Goal: Navigation & Orientation: Find specific page/section

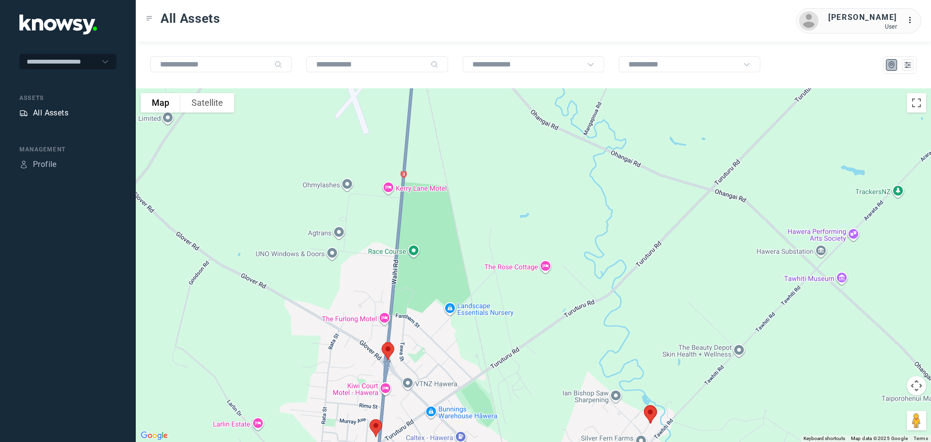
click at [39, 112] on div "All Assets" at bounding box center [50, 113] width 35 height 12
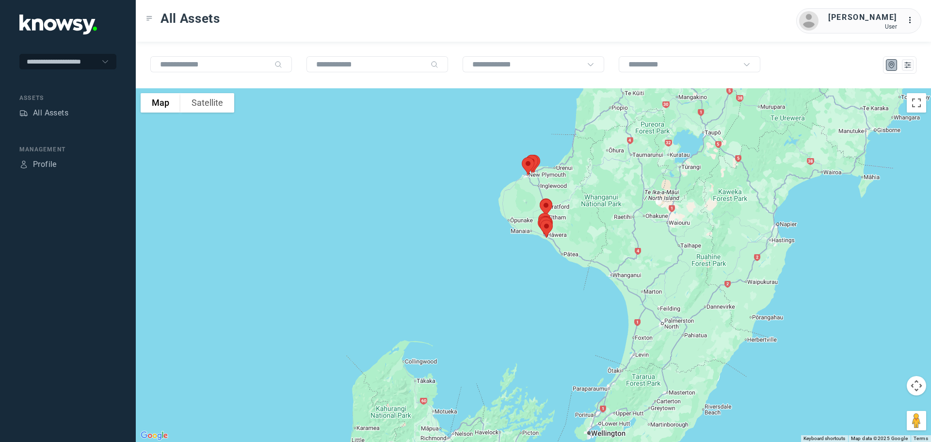
drag, startPoint x: 571, startPoint y: 137, endPoint x: 557, endPoint y: 237, distance: 100.2
click at [563, 232] on div at bounding box center [533, 264] width 795 height 353
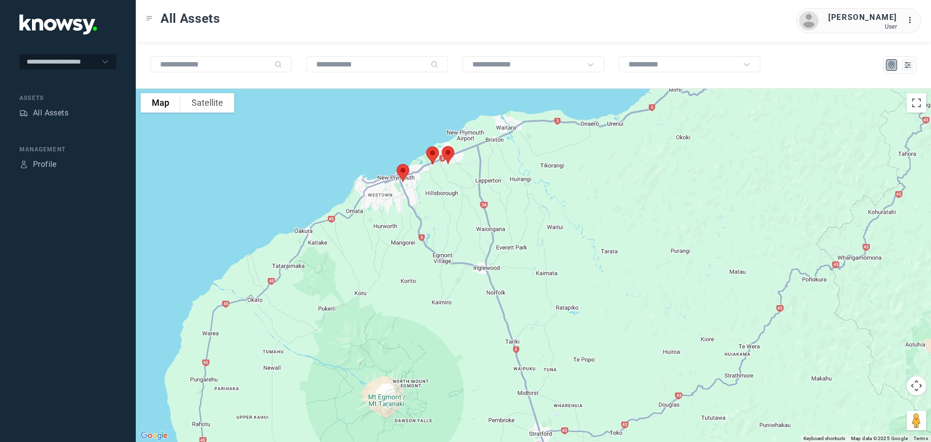
drag, startPoint x: 402, startPoint y: 178, endPoint x: 484, endPoint y: 192, distance: 83.7
click at [484, 192] on div at bounding box center [533, 264] width 795 height 353
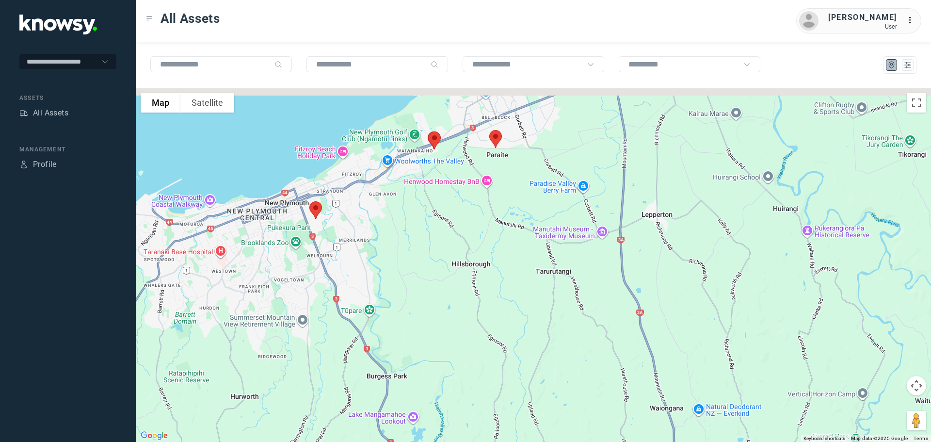
drag, startPoint x: 483, startPoint y: 206, endPoint x: 489, endPoint y: 216, distance: 12.1
click at [489, 216] on div at bounding box center [533, 264] width 795 height 353
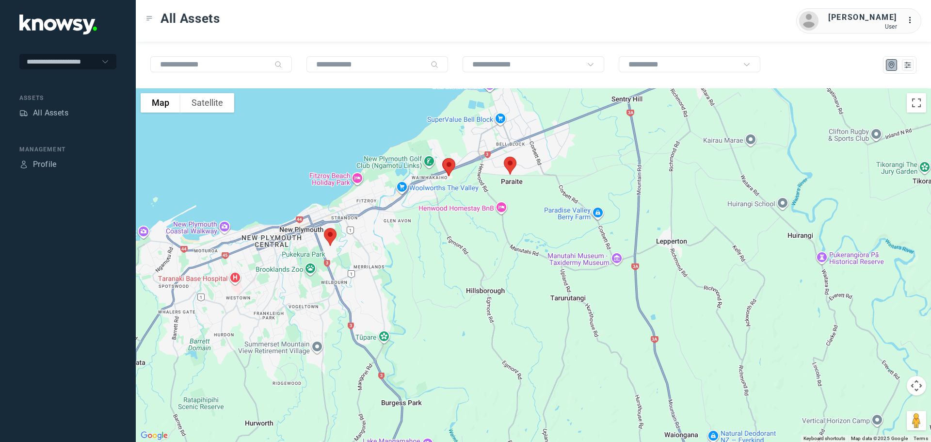
click at [445, 165] on img at bounding box center [449, 167] width 20 height 26
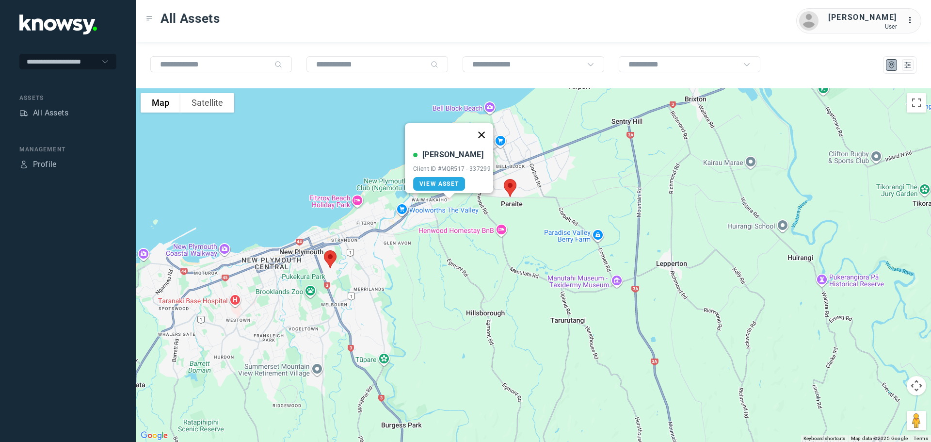
click at [484, 129] on button "Close" at bounding box center [481, 134] width 23 height 23
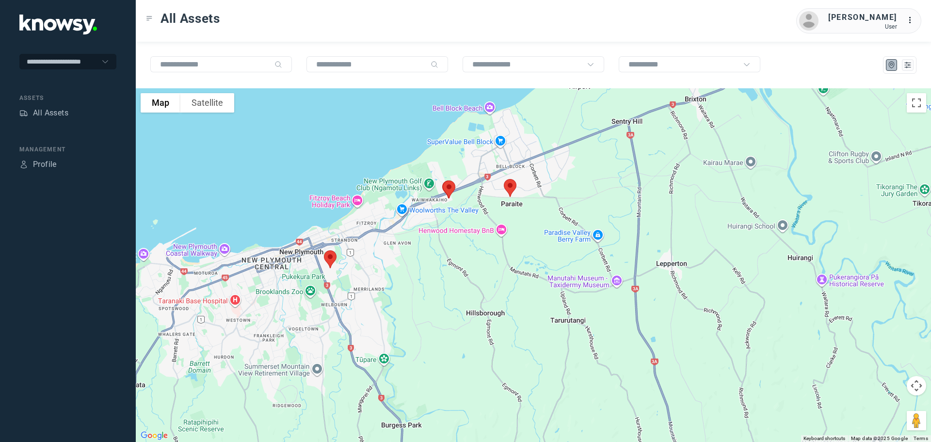
click at [332, 257] on img at bounding box center [330, 259] width 20 height 26
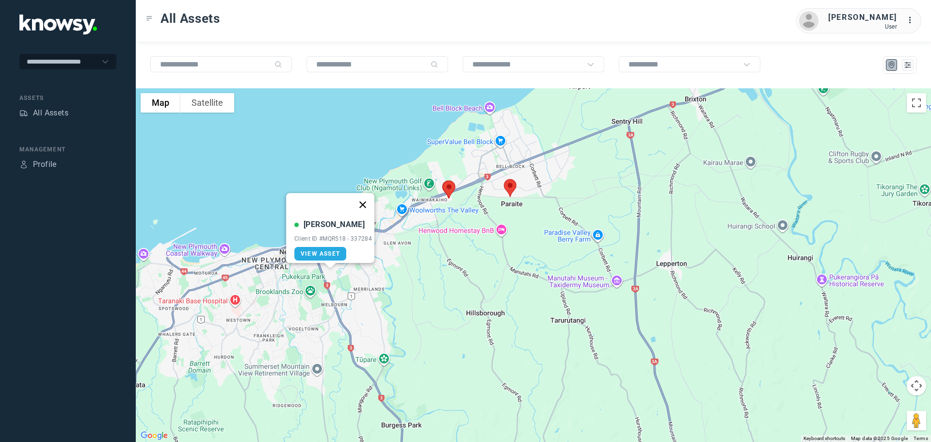
click at [365, 198] on button "Close" at bounding box center [362, 204] width 23 height 23
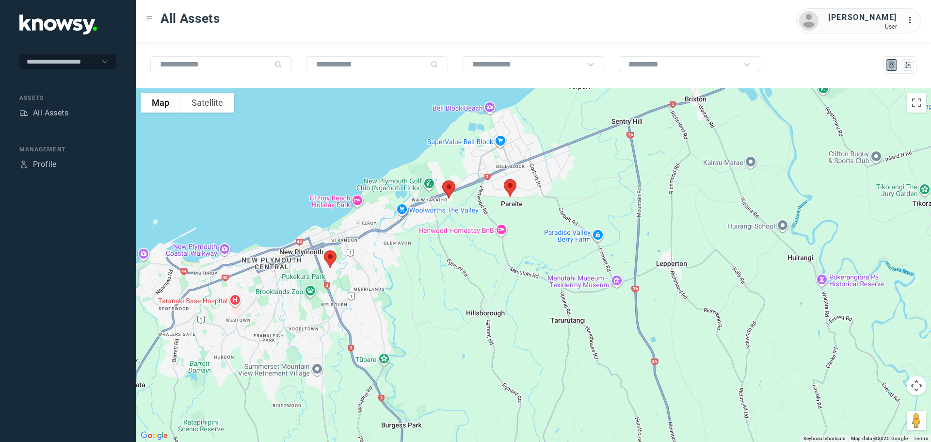
click at [514, 189] on img at bounding box center [510, 188] width 20 height 26
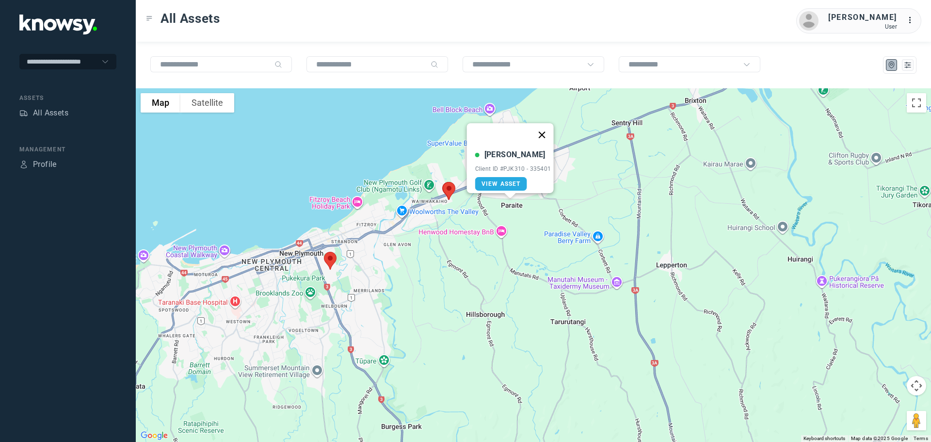
click at [546, 125] on button "Close" at bounding box center [541, 134] width 23 height 23
